Goal: Information Seeking & Learning: Learn about a topic

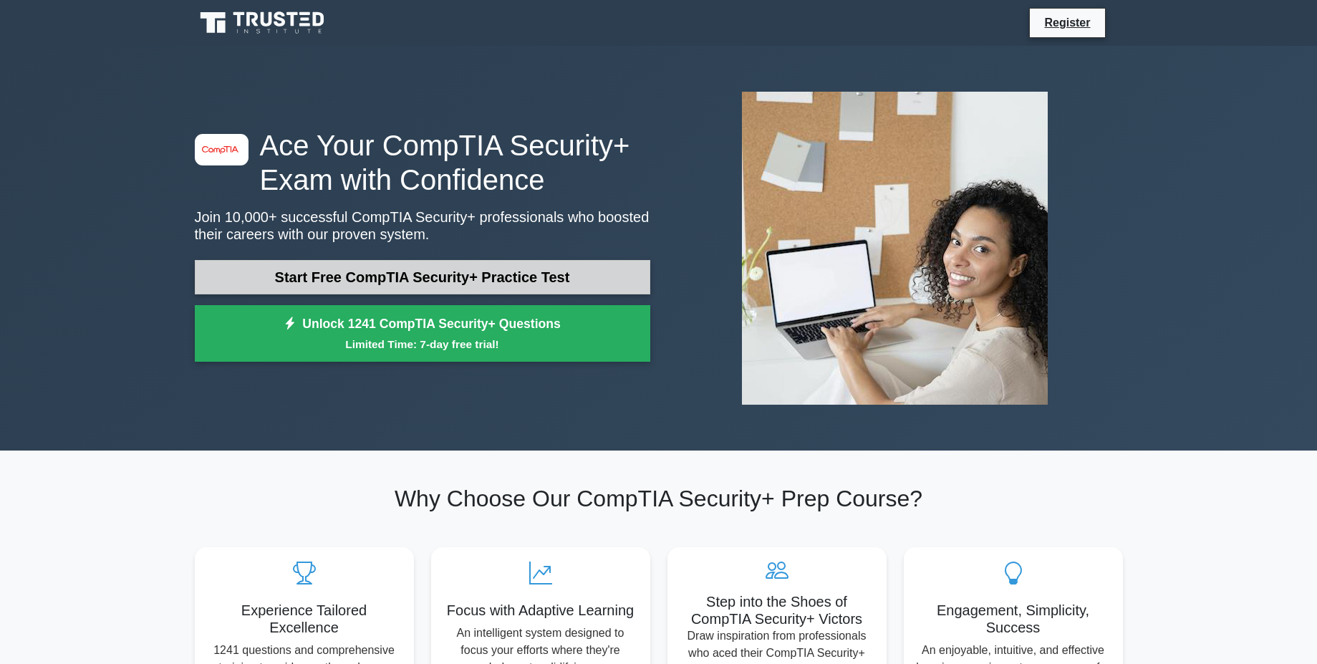
click at [413, 279] on link "Start Free CompTIA Security+ Practice Test" at bounding box center [423, 277] width 456 height 34
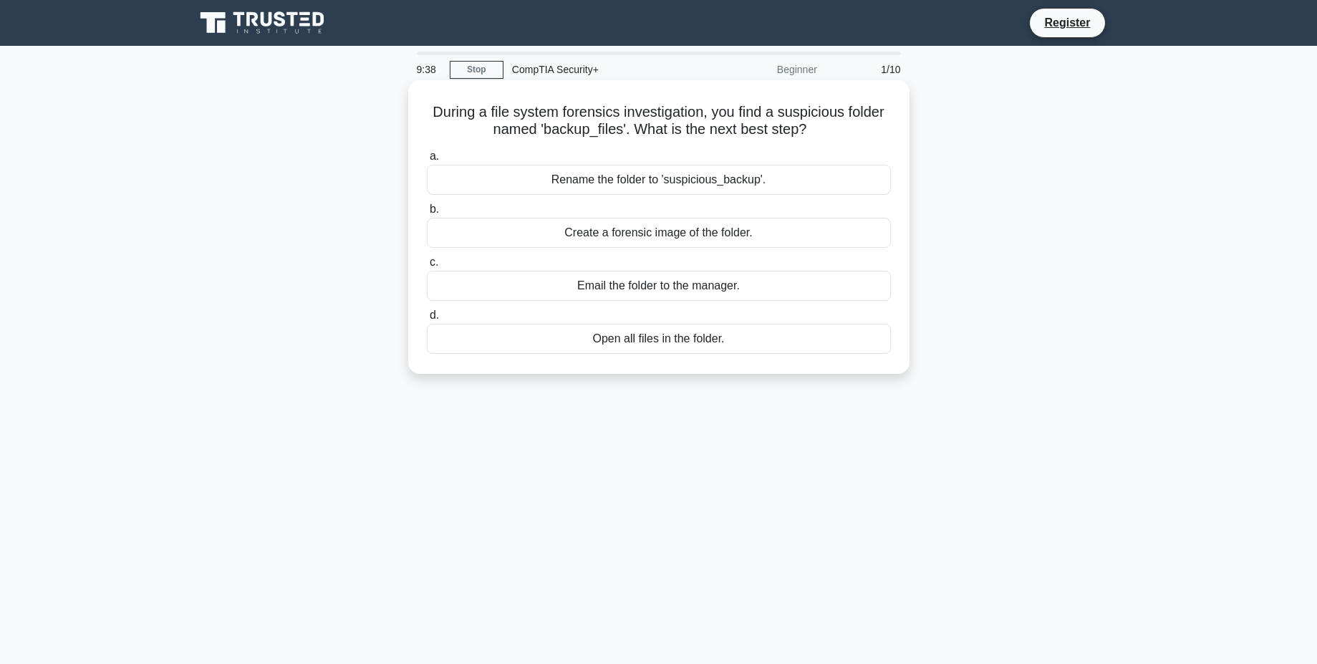
click at [749, 227] on div "Create a forensic image of the folder." at bounding box center [659, 233] width 464 height 30
click at [427, 214] on input "b. Create a forensic image of the folder." at bounding box center [427, 209] width 0 height 9
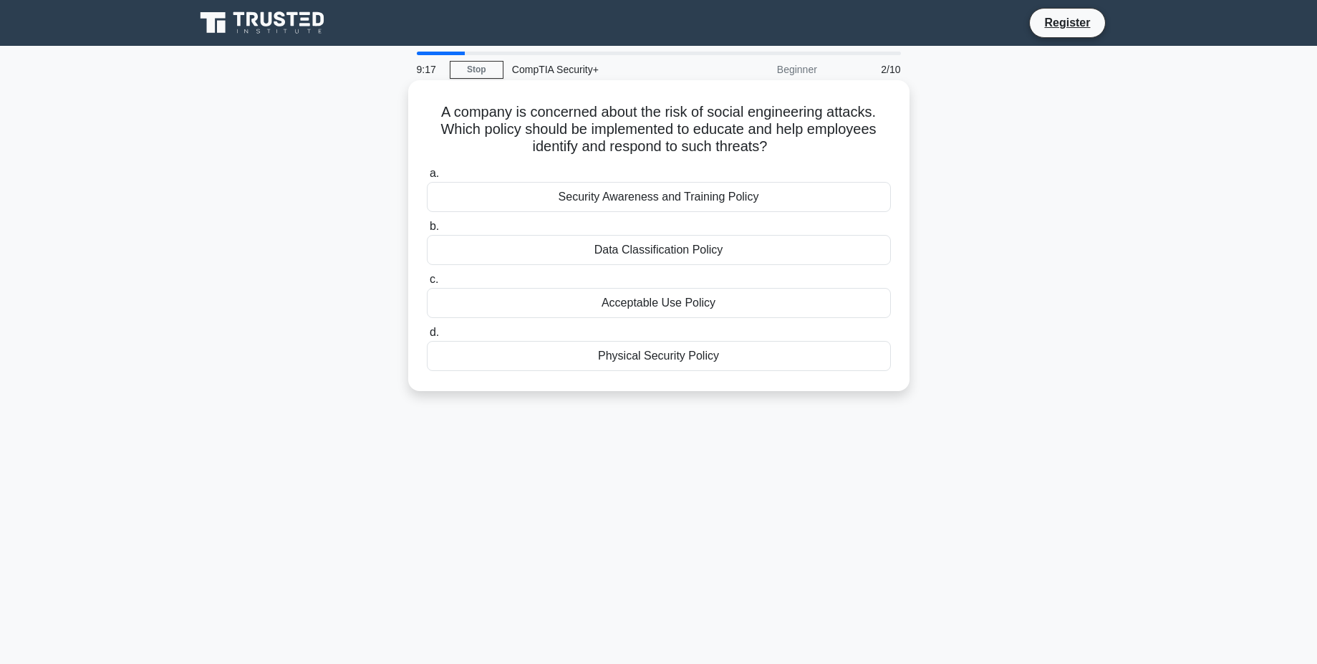
click at [706, 206] on div "Security Awareness and Training Policy" at bounding box center [659, 197] width 464 height 30
click at [427, 178] on input "a. Security Awareness and Training Policy" at bounding box center [427, 173] width 0 height 9
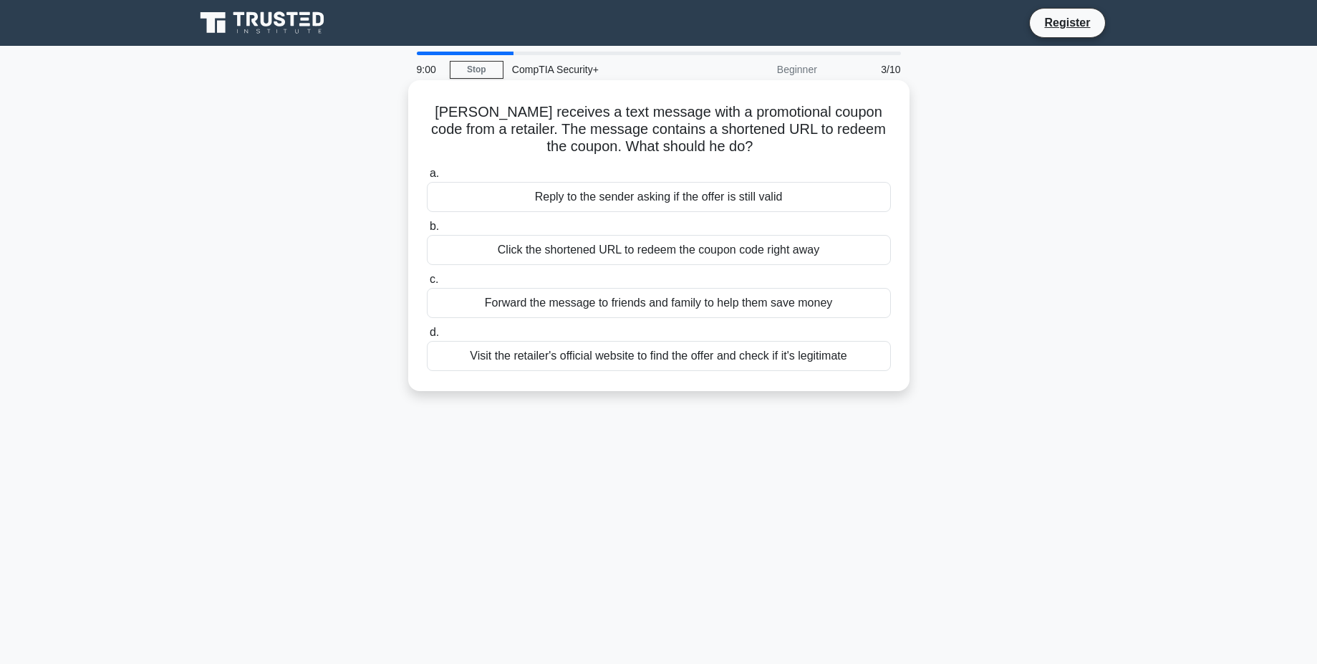
click at [700, 357] on div "Visit the retailer's official website to find the offer and check if it's legit…" at bounding box center [659, 356] width 464 height 30
click at [427, 337] on input "d. Visit the retailer's official website to find the offer and check if it's le…" at bounding box center [427, 332] width 0 height 9
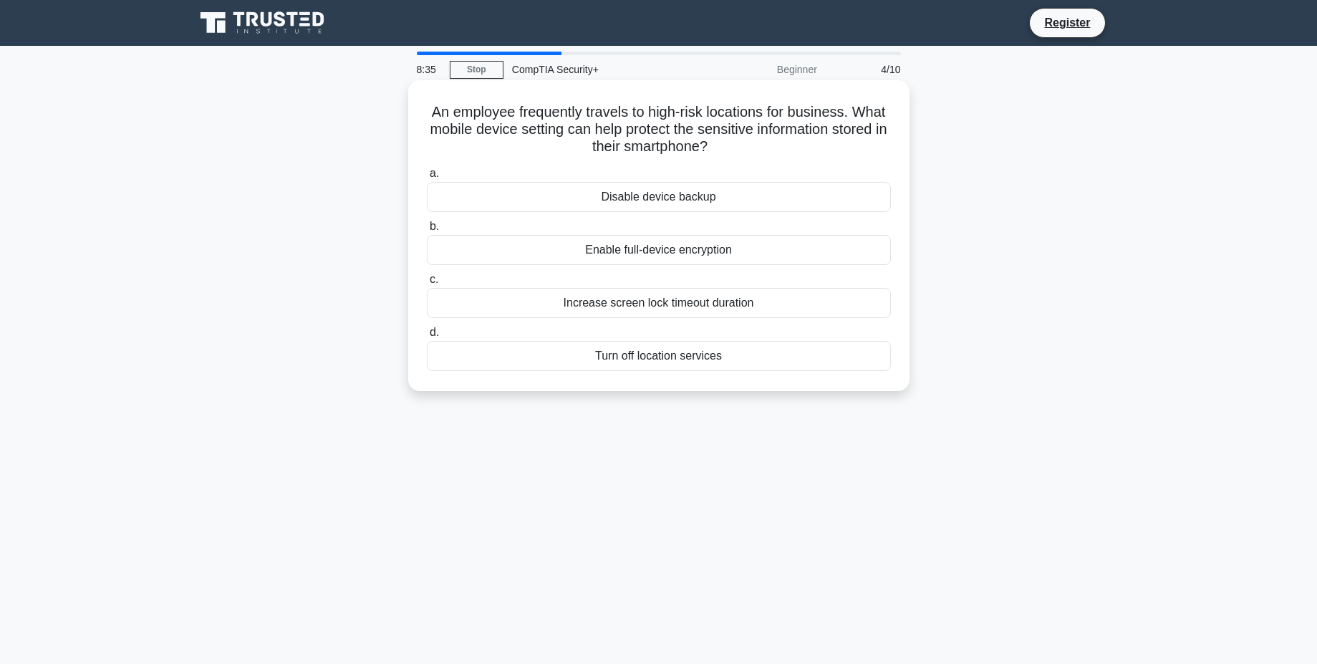
click at [658, 254] on div "Enable full-device encryption" at bounding box center [659, 250] width 464 height 30
click at [427, 231] on input "b. Enable full-device encryption" at bounding box center [427, 226] width 0 height 9
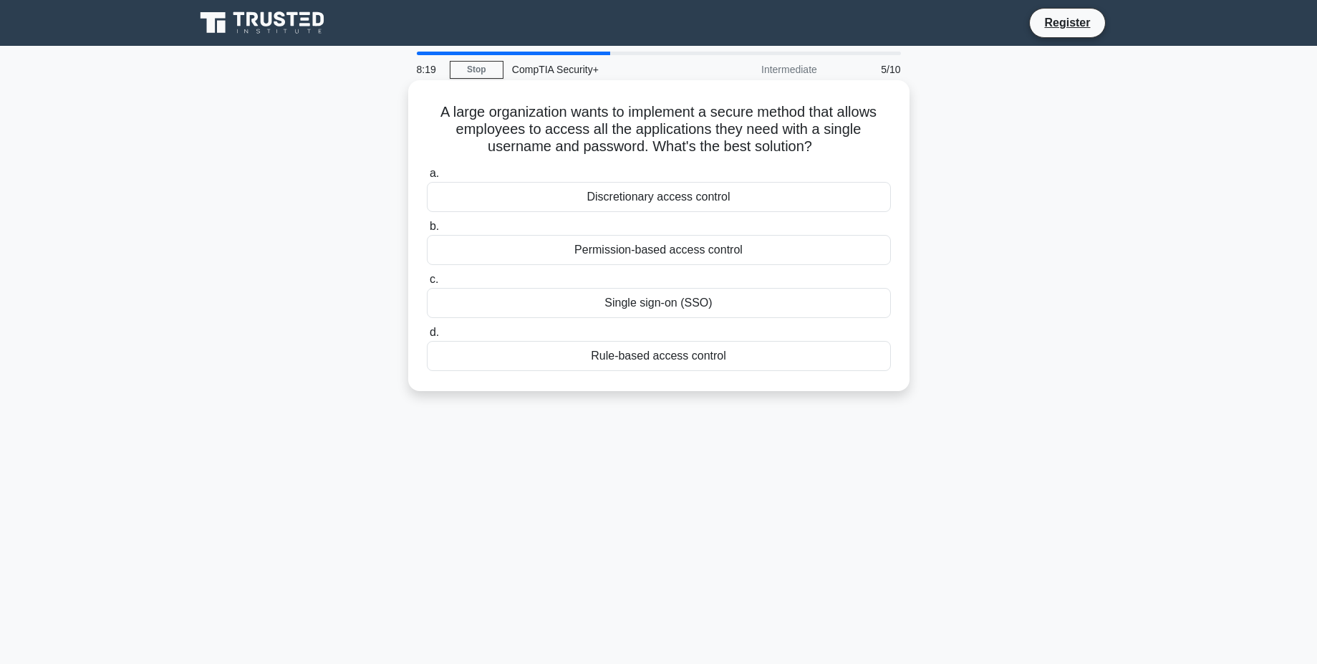
click at [635, 308] on div "Single sign-on (SSO)" at bounding box center [659, 303] width 464 height 30
click at [427, 284] on input "c. Single sign-on (SSO)" at bounding box center [427, 279] width 0 height 9
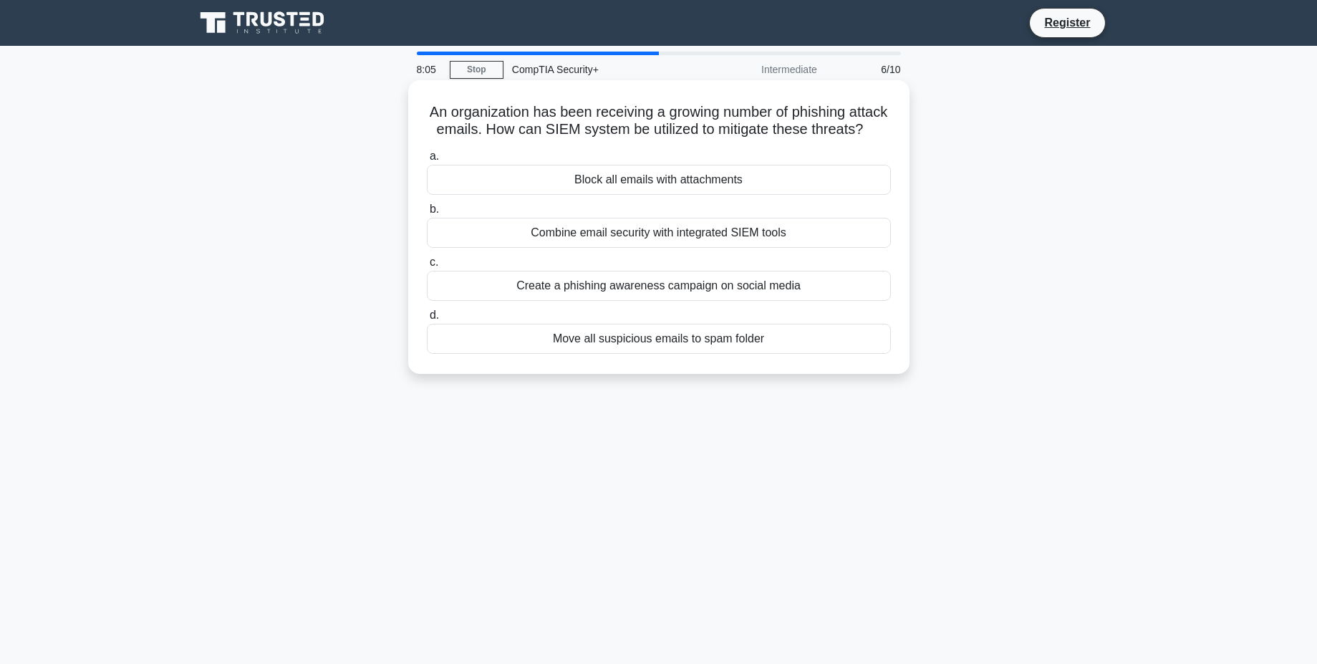
click at [693, 242] on div "Combine email security with integrated SIEM tools" at bounding box center [659, 233] width 464 height 30
click at [427, 214] on input "b. Combine email security with integrated SIEM tools" at bounding box center [427, 209] width 0 height 9
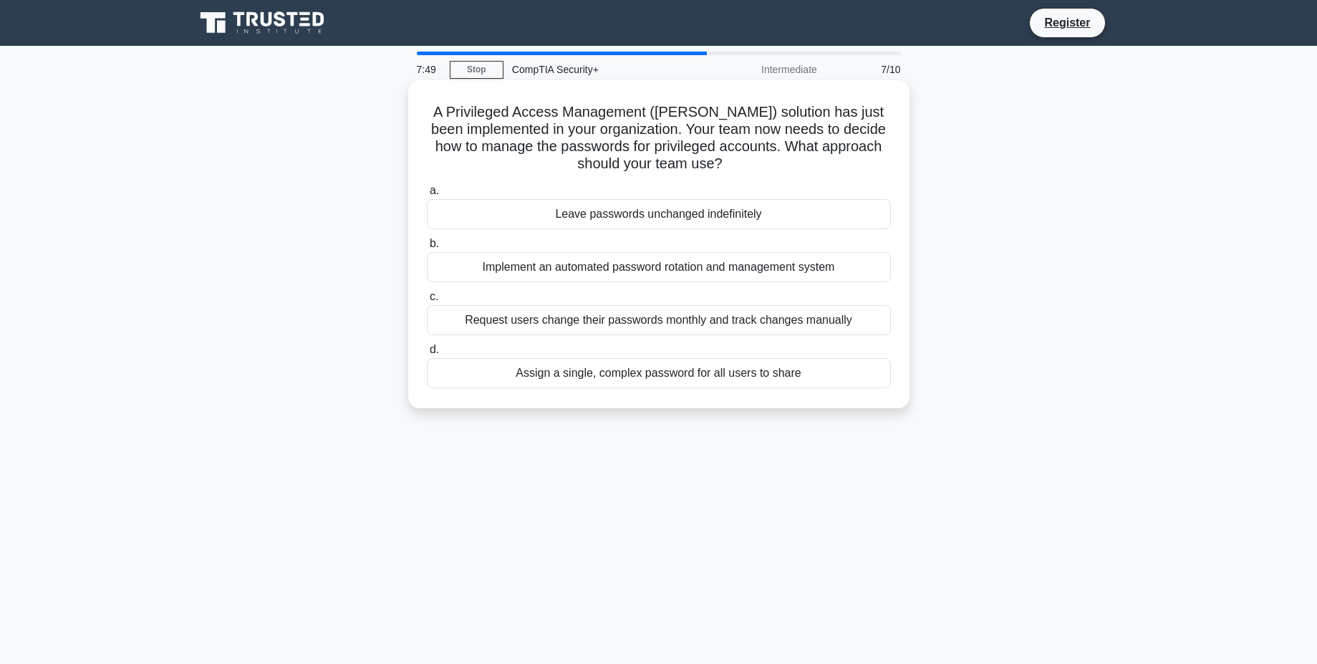
click at [581, 264] on div "Implement an automated password rotation and management system" at bounding box center [659, 267] width 464 height 30
click at [427, 249] on input "b. Implement an automated password rotation and management system" at bounding box center [427, 243] width 0 height 9
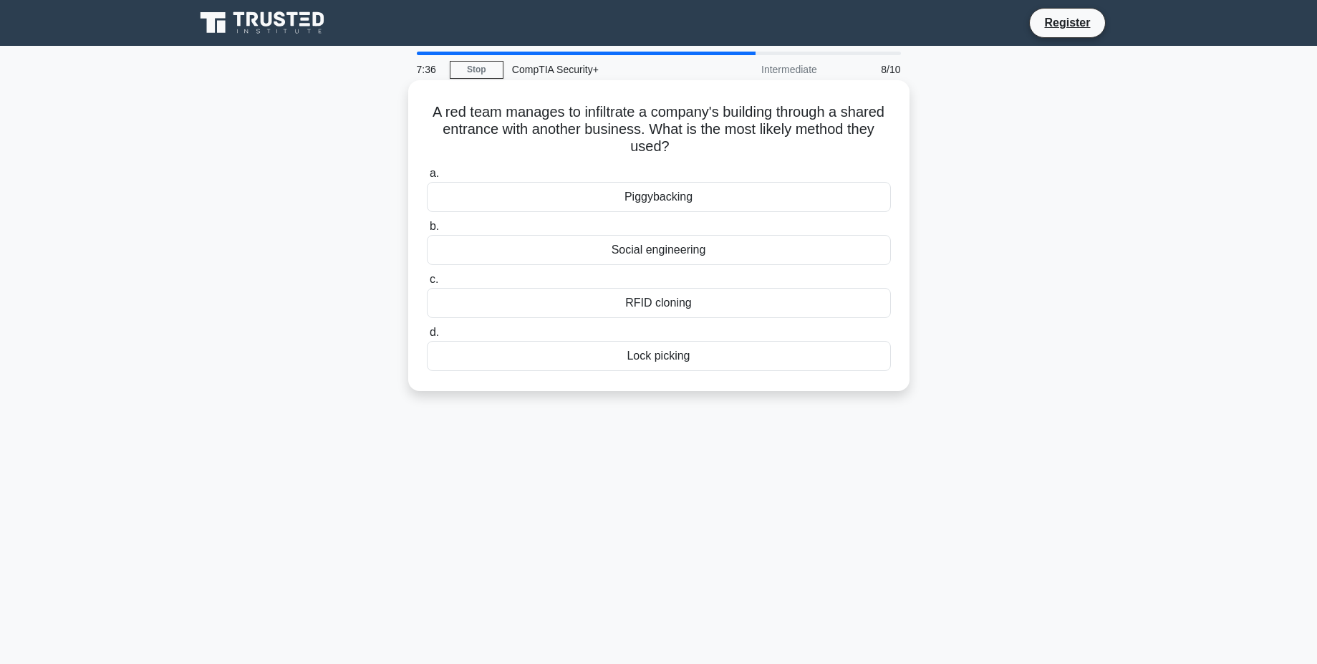
click at [695, 253] on div "Social engineering" at bounding box center [659, 250] width 464 height 30
click at [427, 231] on input "b. Social engineering" at bounding box center [427, 226] width 0 height 9
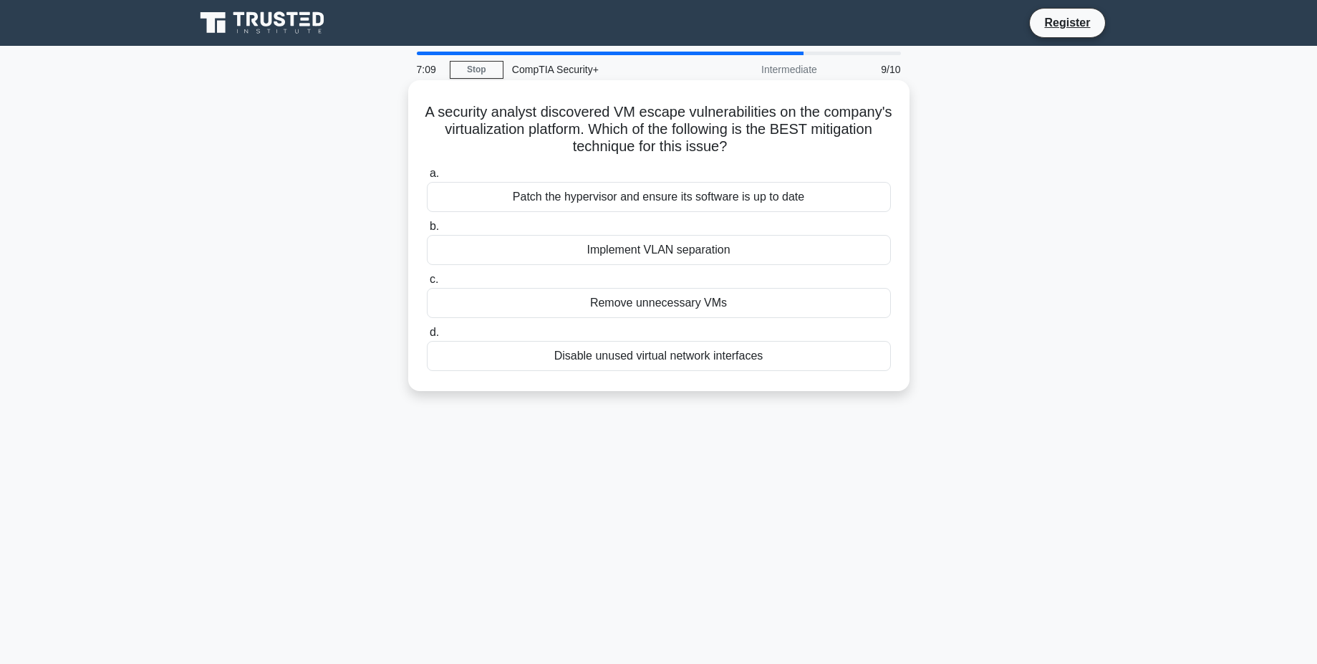
click at [698, 254] on div "Implement VLAN separation" at bounding box center [659, 250] width 464 height 30
click at [427, 231] on input "b. Implement VLAN separation" at bounding box center [427, 226] width 0 height 9
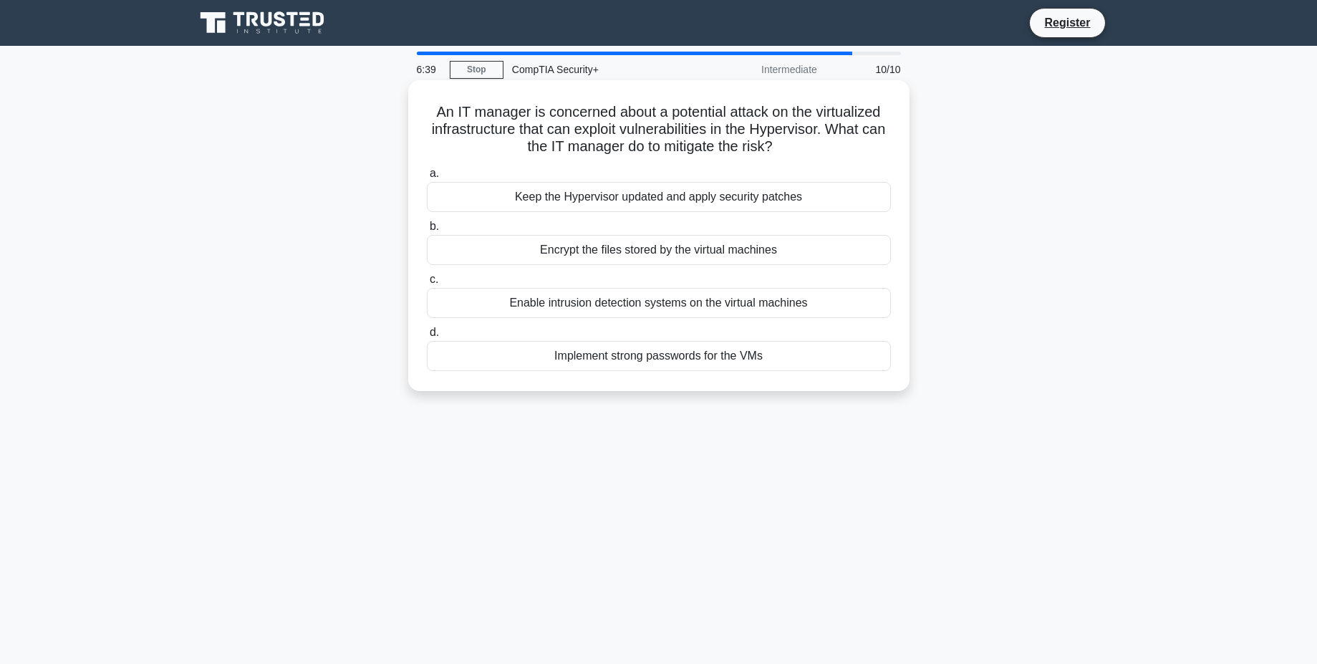
click at [704, 305] on div "Enable intrusion detection systems on the virtual machines" at bounding box center [659, 303] width 464 height 30
click at [751, 309] on div "Enable intrusion detection systems on the virtual machines" at bounding box center [659, 303] width 464 height 30
click at [427, 284] on input "c. Enable intrusion detection systems on the virtual machines" at bounding box center [427, 279] width 0 height 9
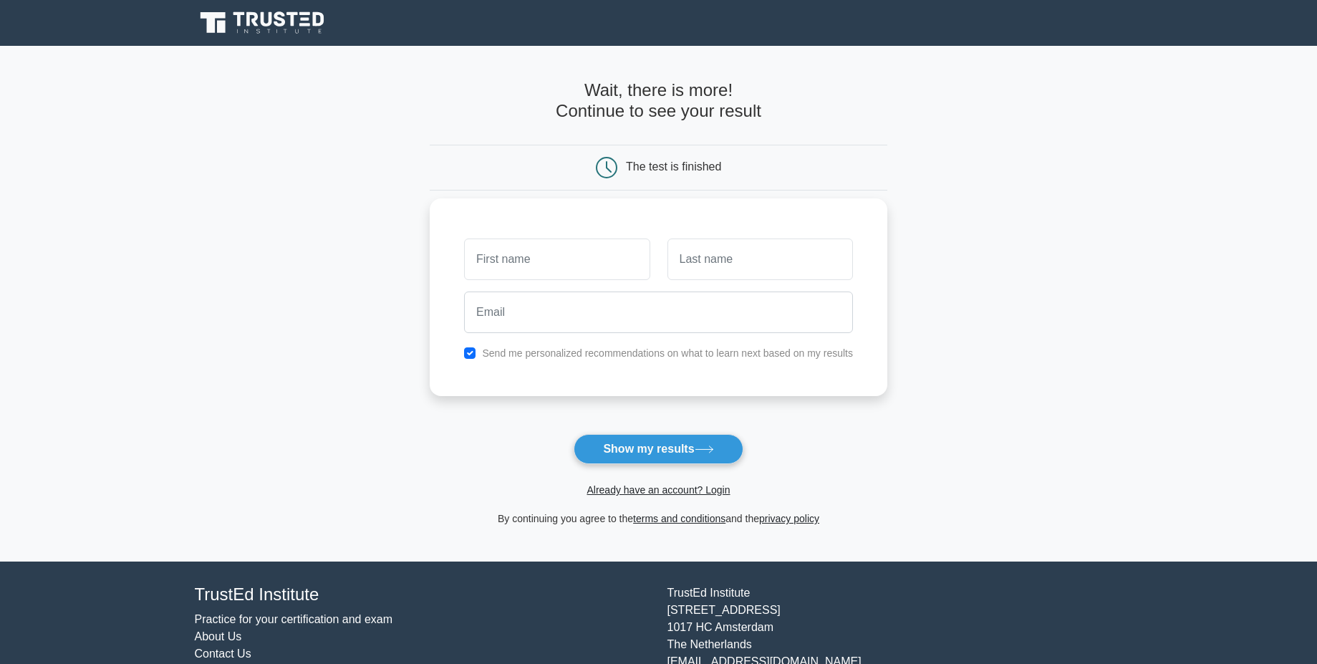
click at [549, 263] on input "text" at bounding box center [557, 260] width 186 height 42
type input "[PERSON_NAME]"
type input "Nilsson"
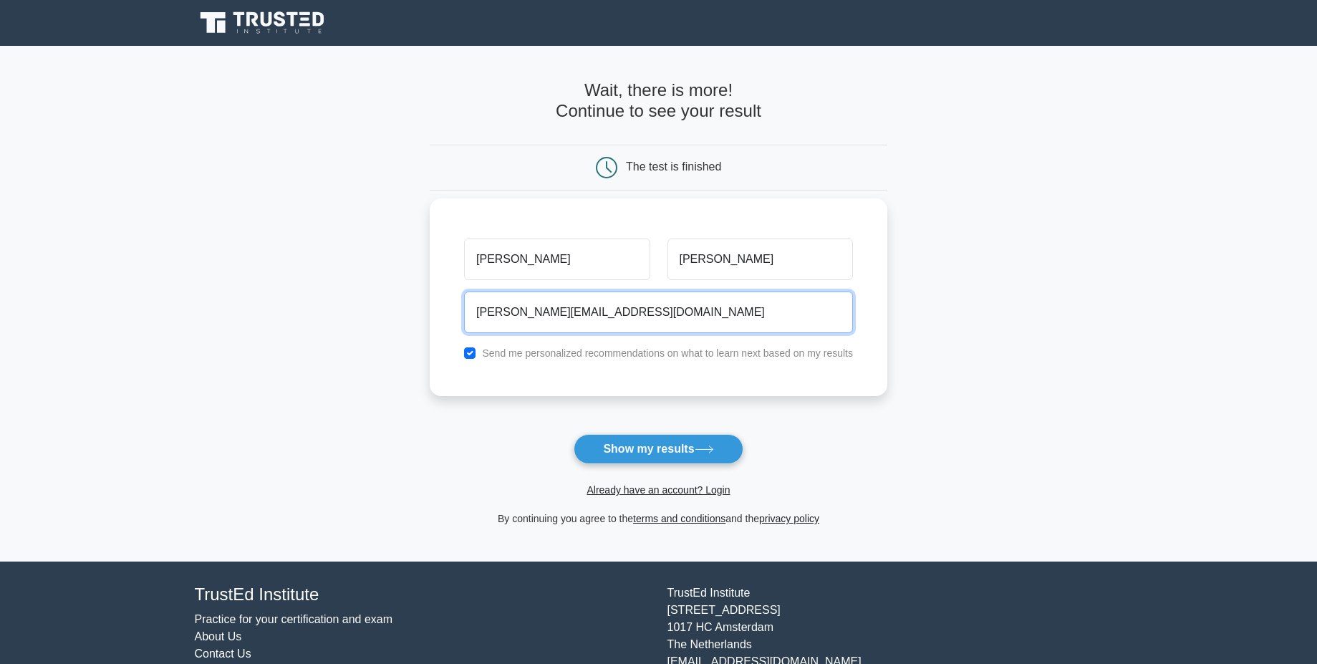
type input "micke@thinkinghat.se"
click at [608, 341] on div "Michael Nilsson micke@thinkinghat.se Send me personalized recommendations on wh…" at bounding box center [659, 297] width 458 height 198
click at [585, 350] on label "Send me personalized recommendations on what to learn next based on my results" at bounding box center [667, 352] width 371 height 11
click at [472, 351] on input "checkbox" at bounding box center [469, 352] width 11 height 11
checkbox input "false"
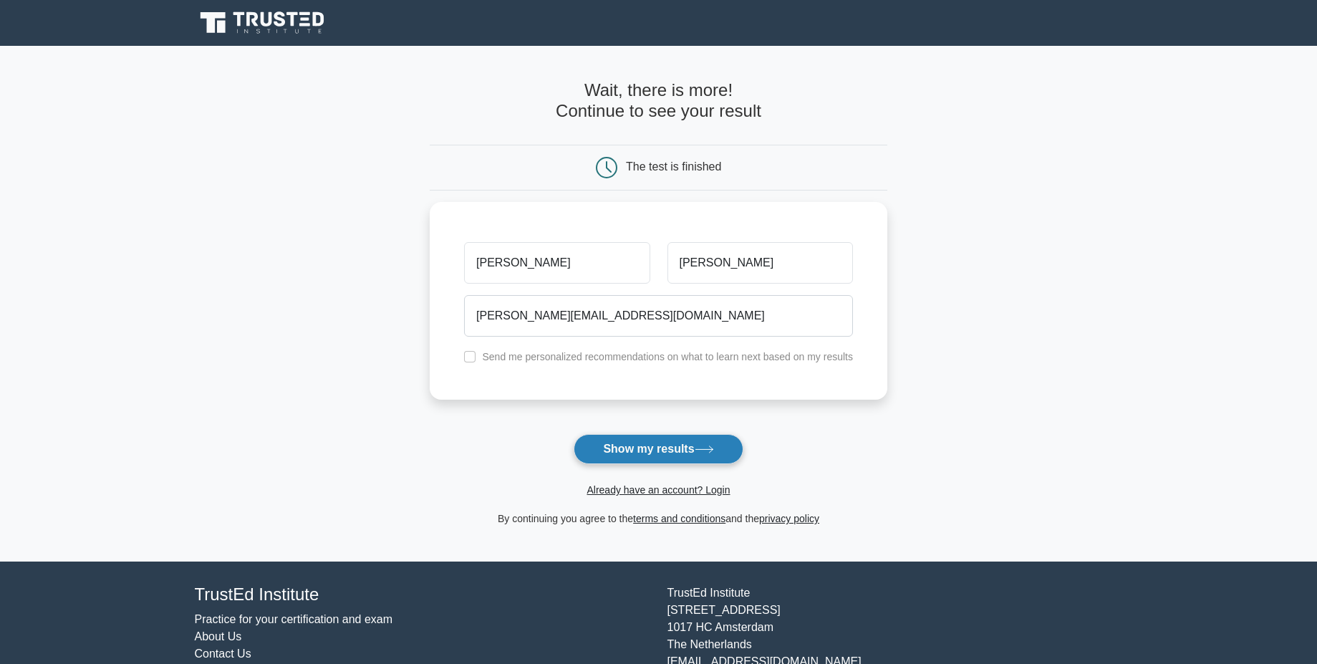
click at [691, 456] on button "Show my results" at bounding box center [658, 449] width 169 height 30
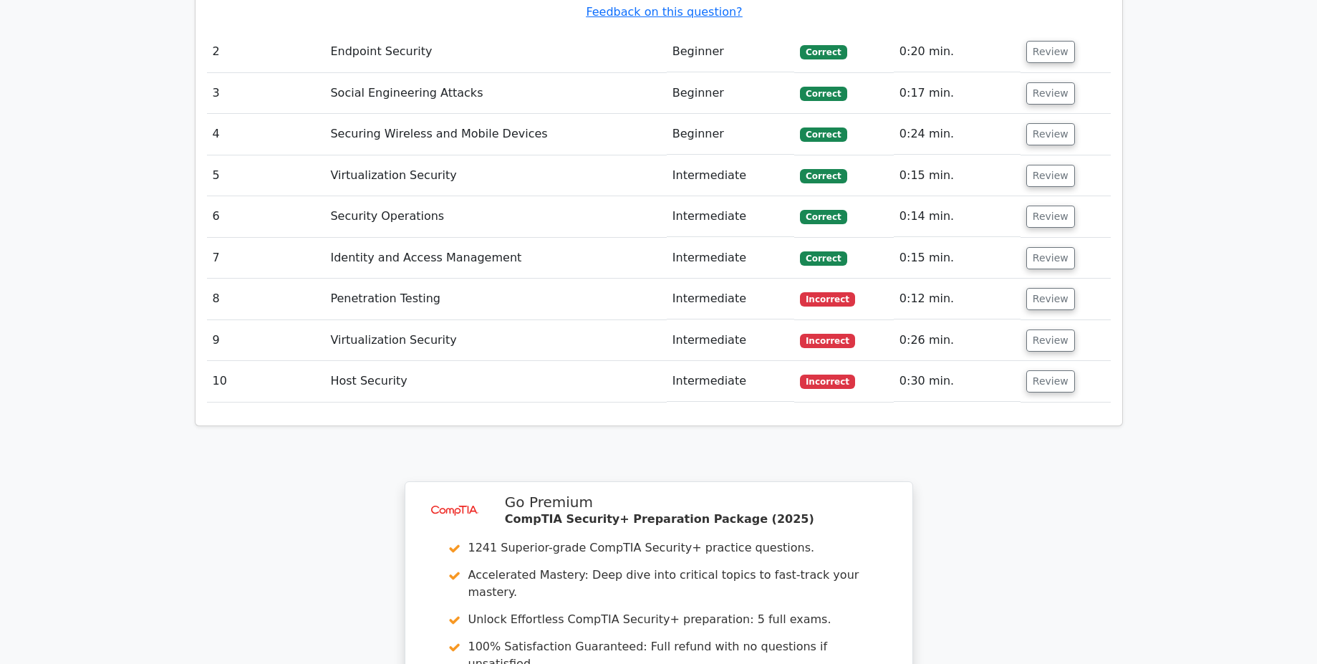
scroll to position [1805, 0]
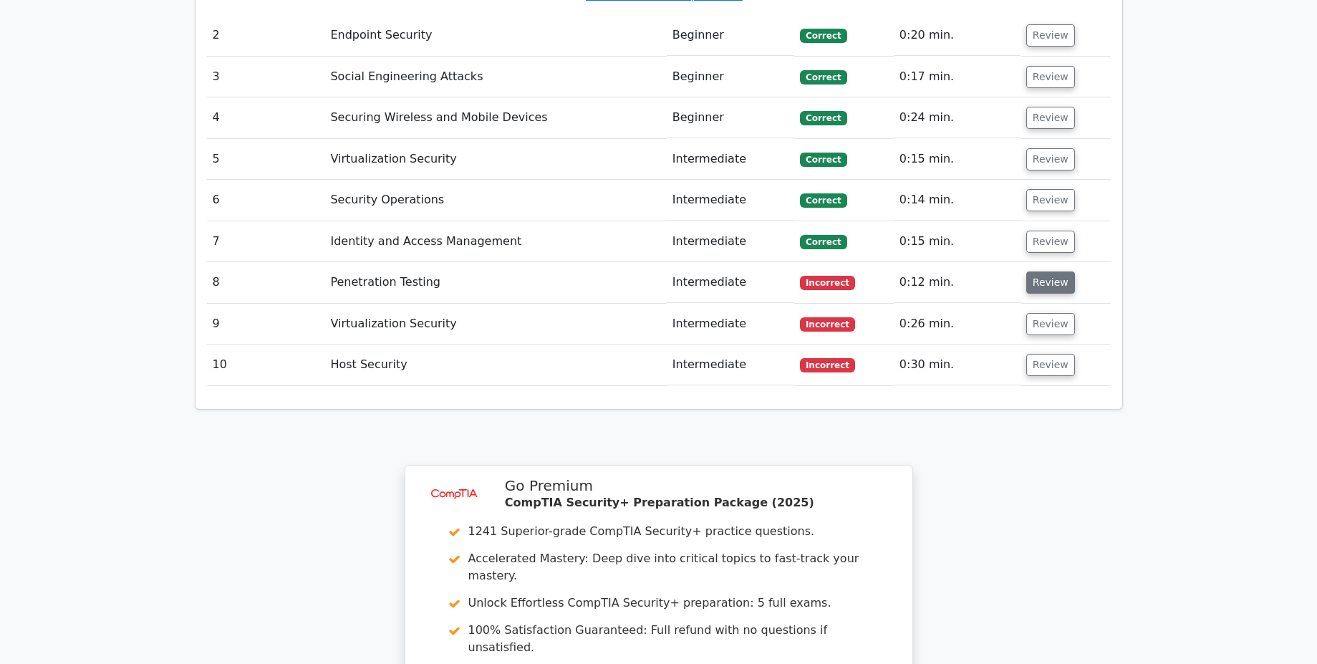
click at [1044, 271] on button "Review" at bounding box center [1051, 282] width 49 height 22
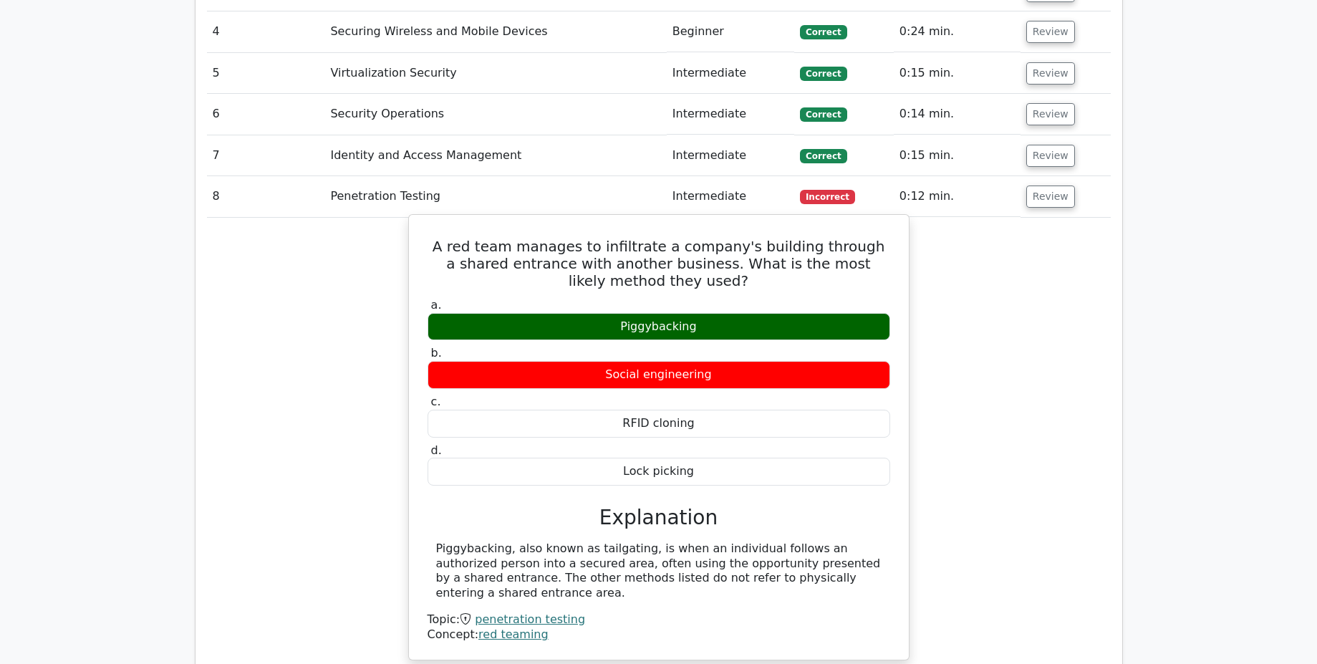
scroll to position [2149, 0]
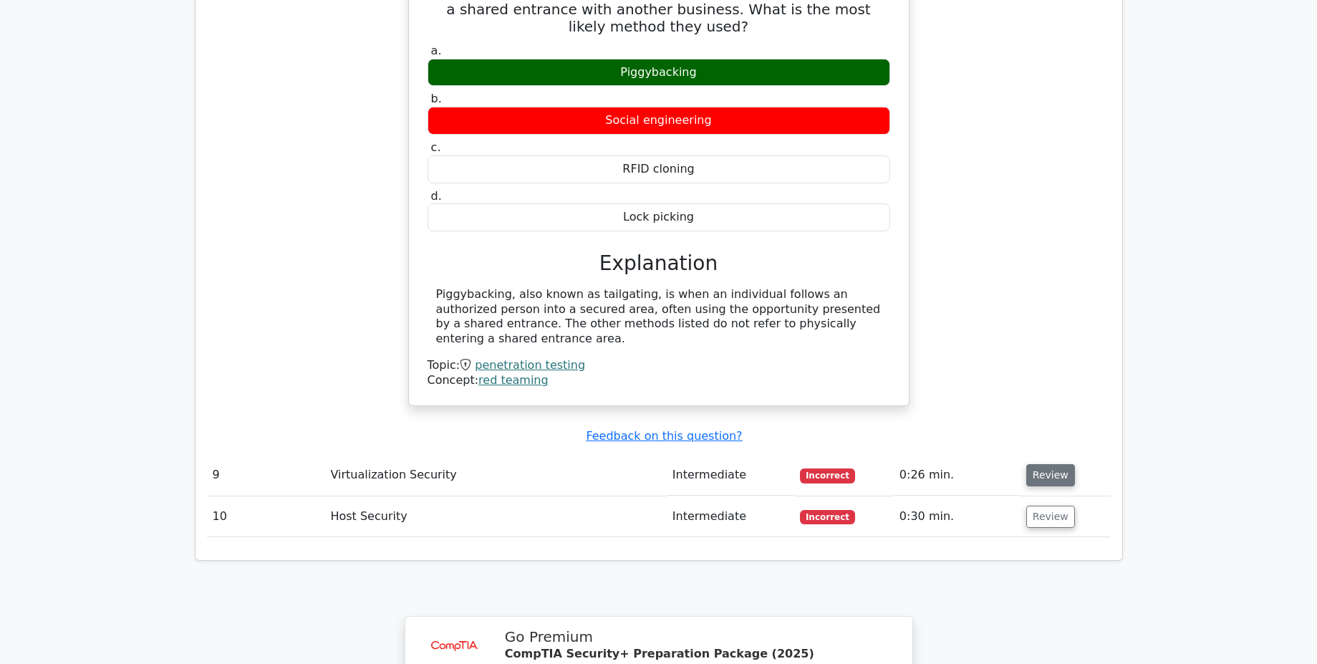
click at [1047, 464] on button "Review" at bounding box center [1051, 475] width 49 height 22
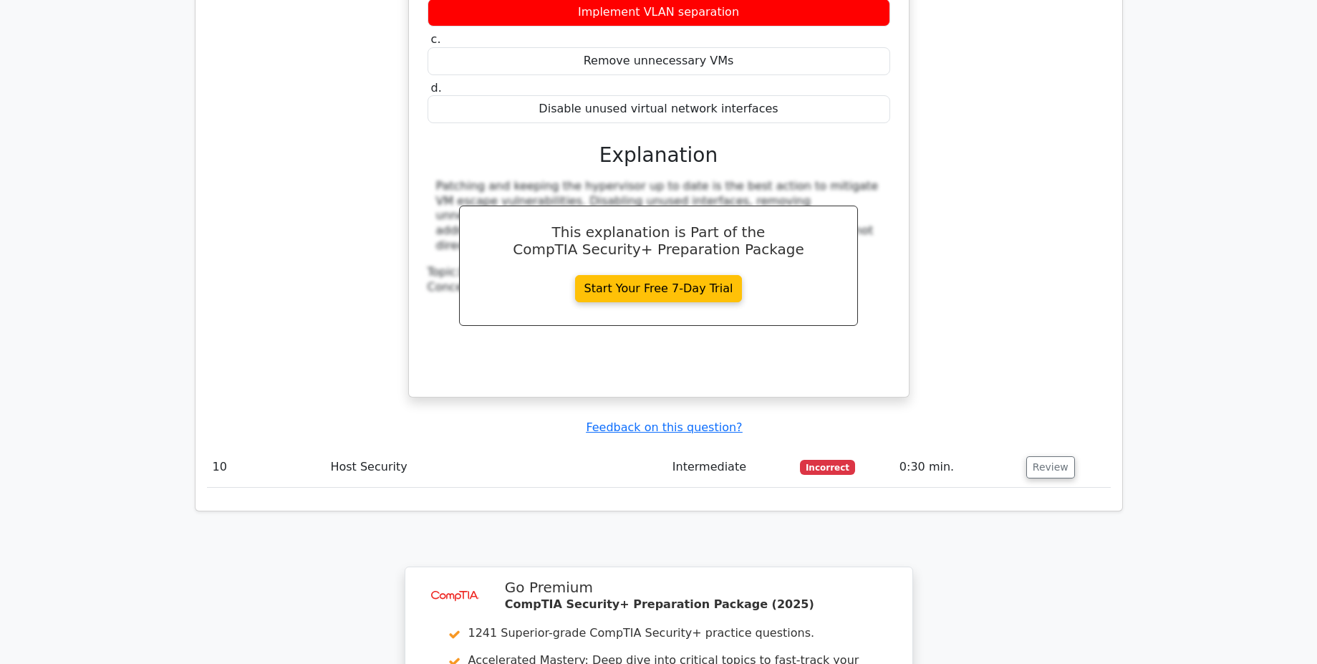
scroll to position [2837, 0]
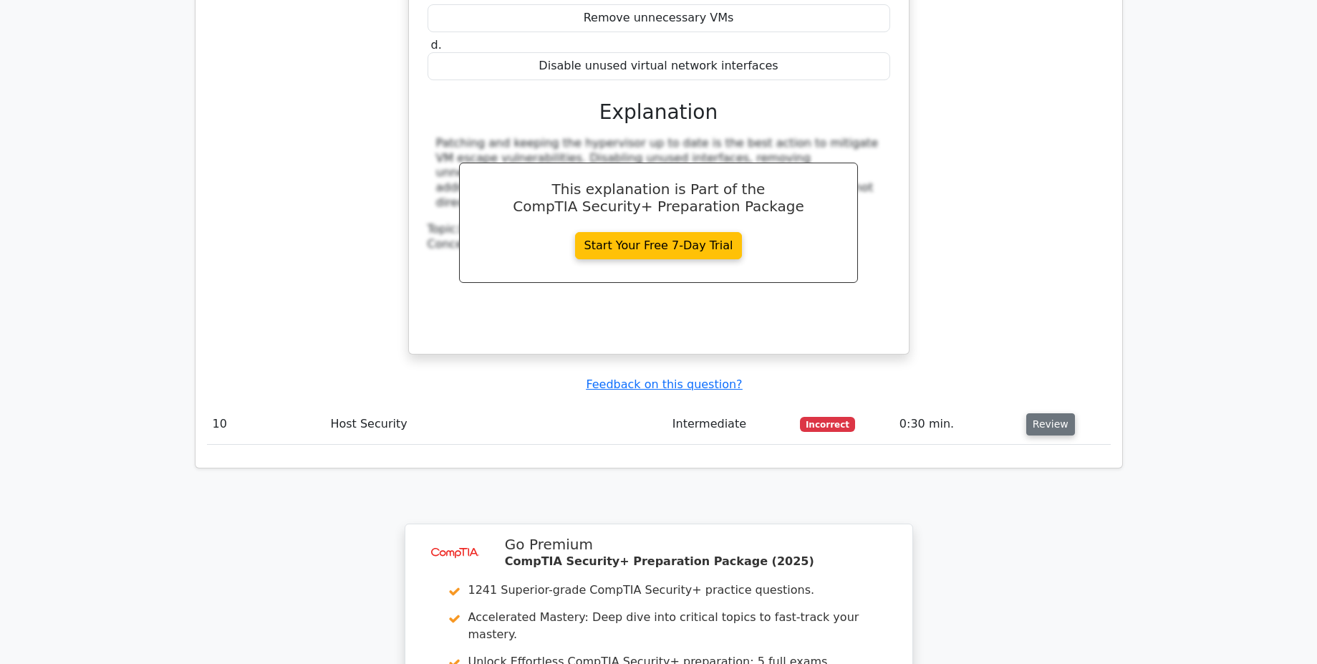
click at [1049, 413] on button "Review" at bounding box center [1051, 424] width 49 height 22
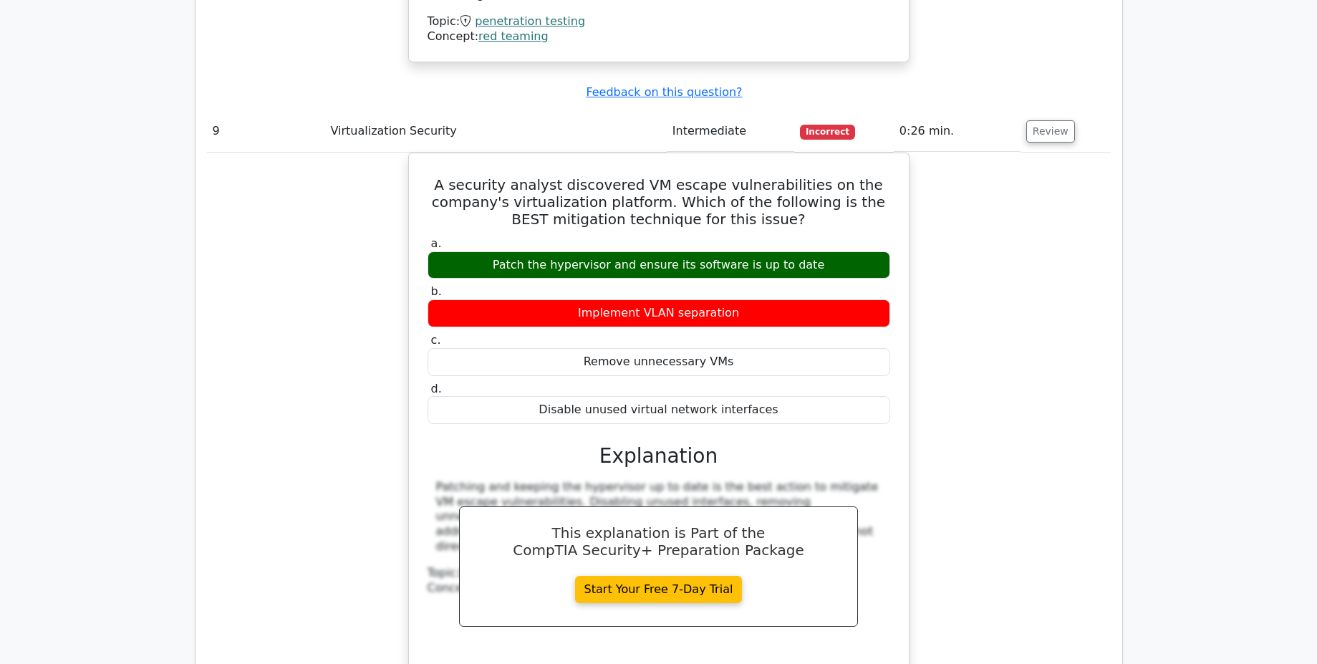
scroll to position [2235, 0]
